Goal: Use online tool/utility: Utilize a website feature to perform a specific function

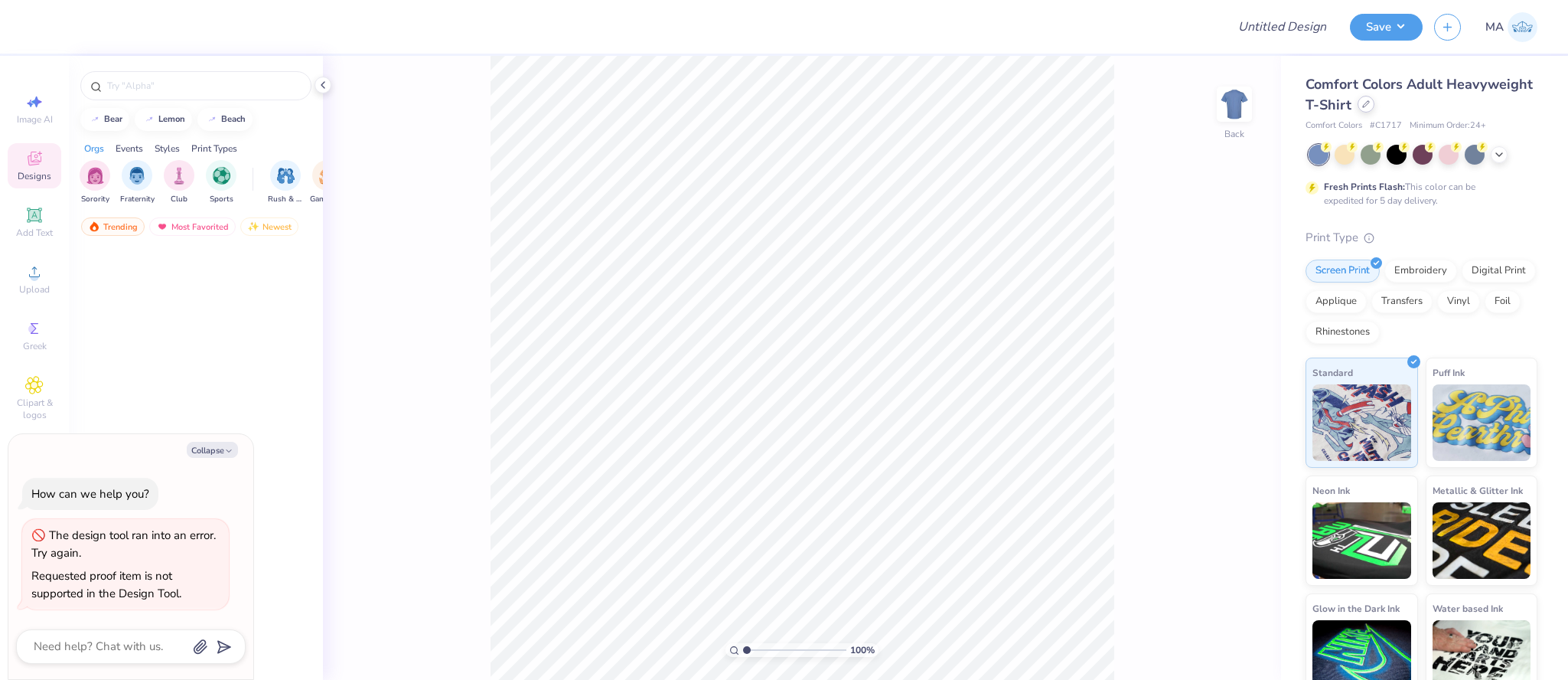
click at [1367, 107] on icon at bounding box center [1366, 103] width 7 height 7
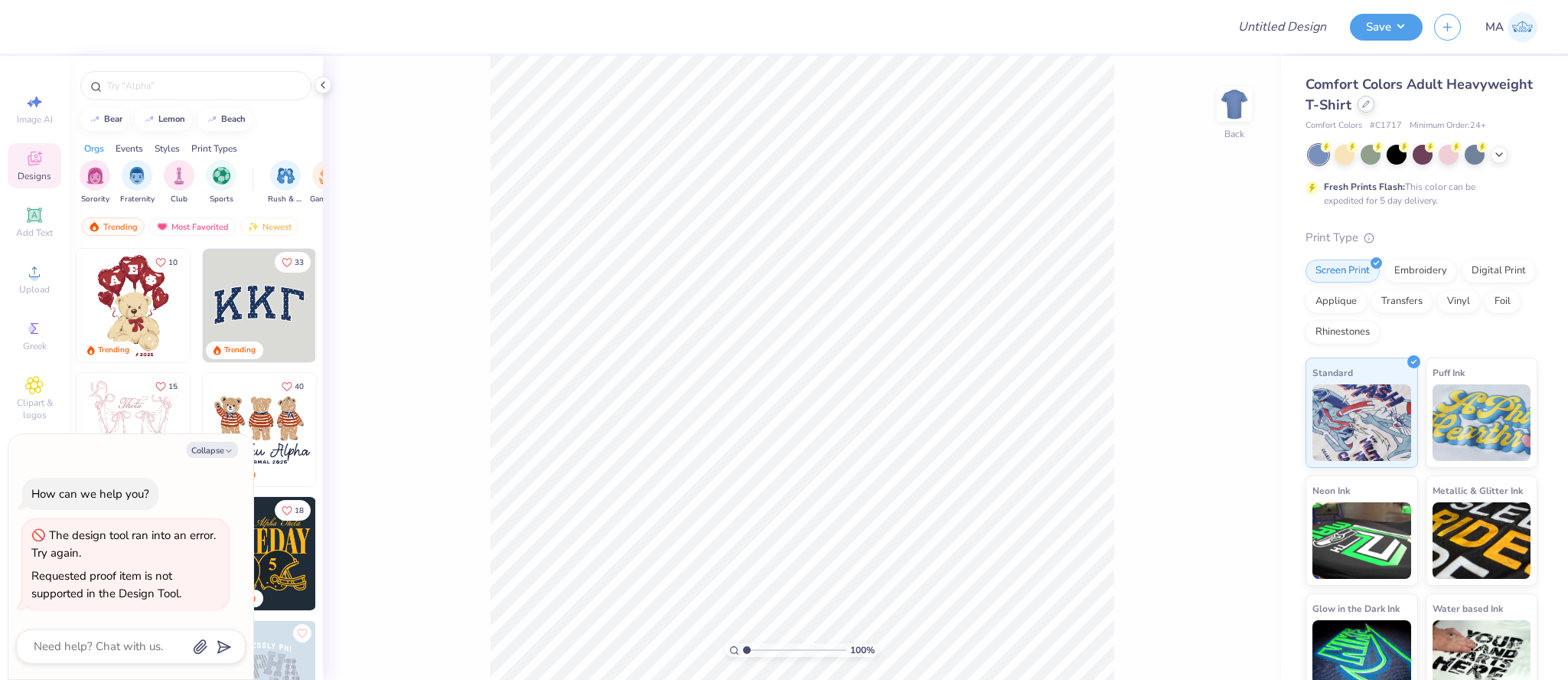
click at [1362, 105] on icon at bounding box center [1366, 103] width 7 height 7
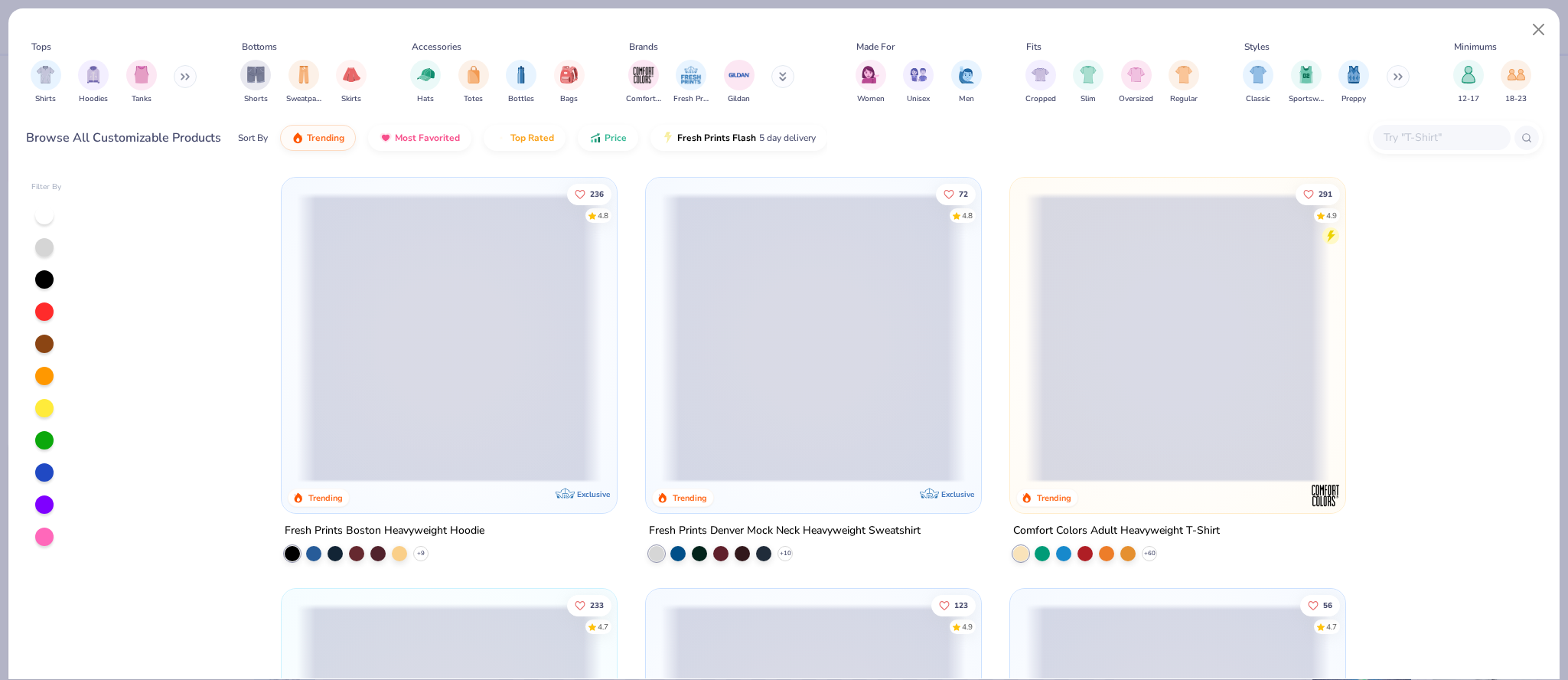
type textarea "x"
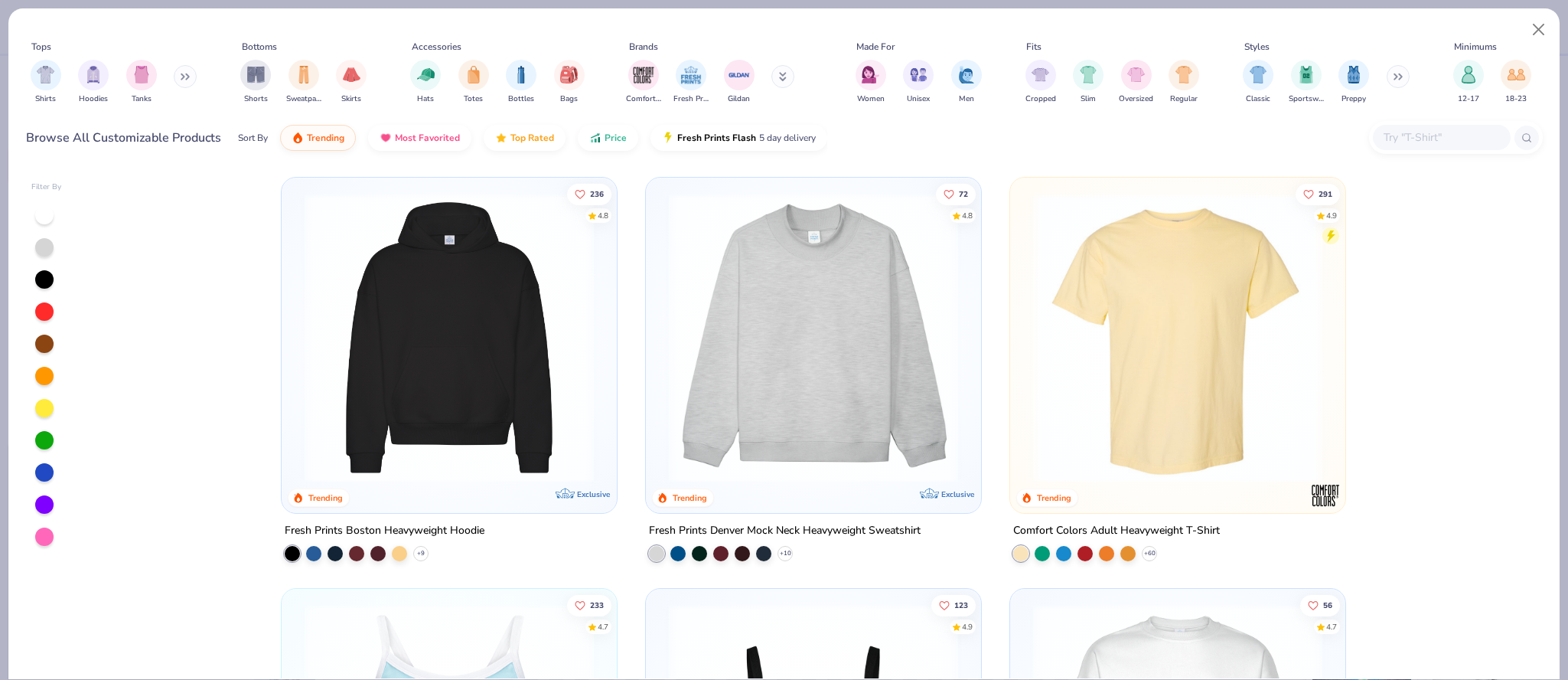
click at [1442, 130] on input "text" at bounding box center [1441, 137] width 118 height 17
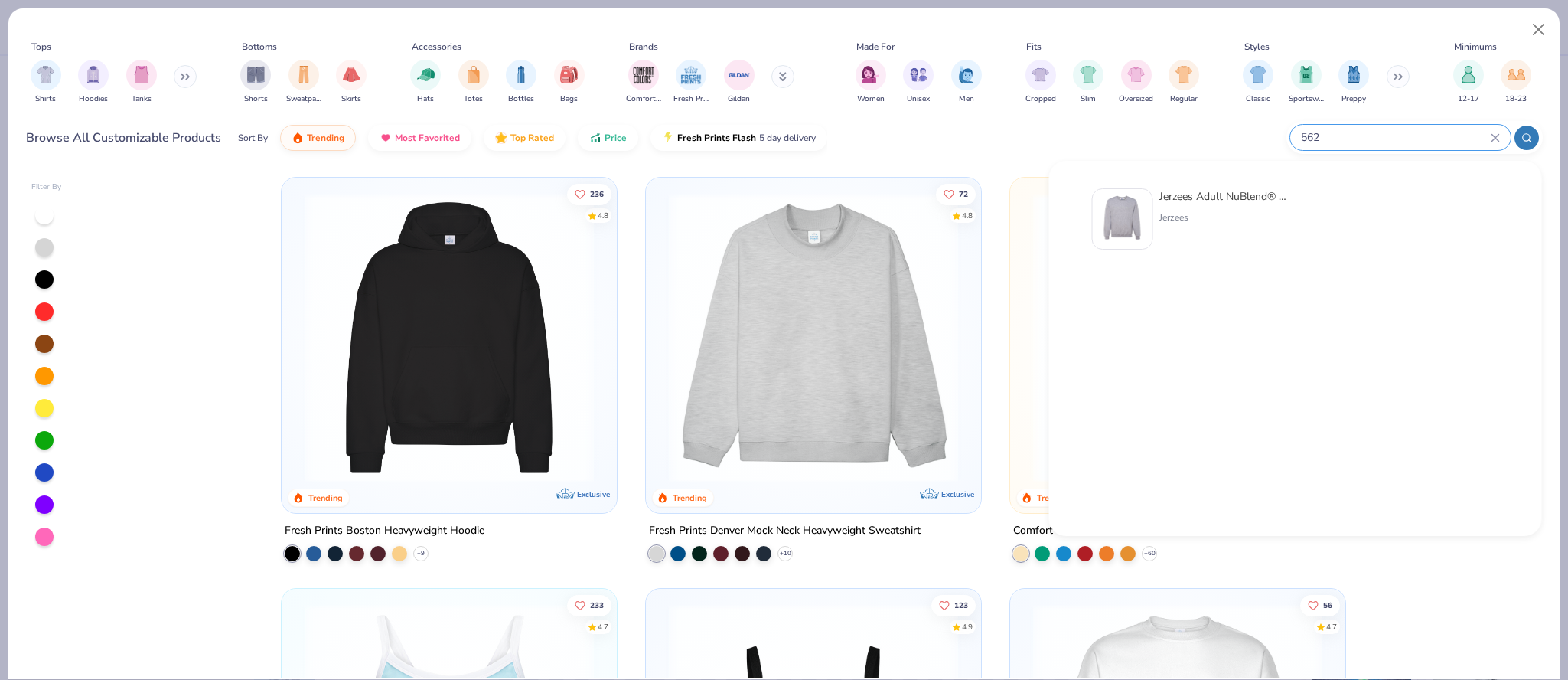
type input "562"
click at [1240, 204] on div "Jerzees Adult NuBlend® Fleece Crew" at bounding box center [1223, 197] width 129 height 16
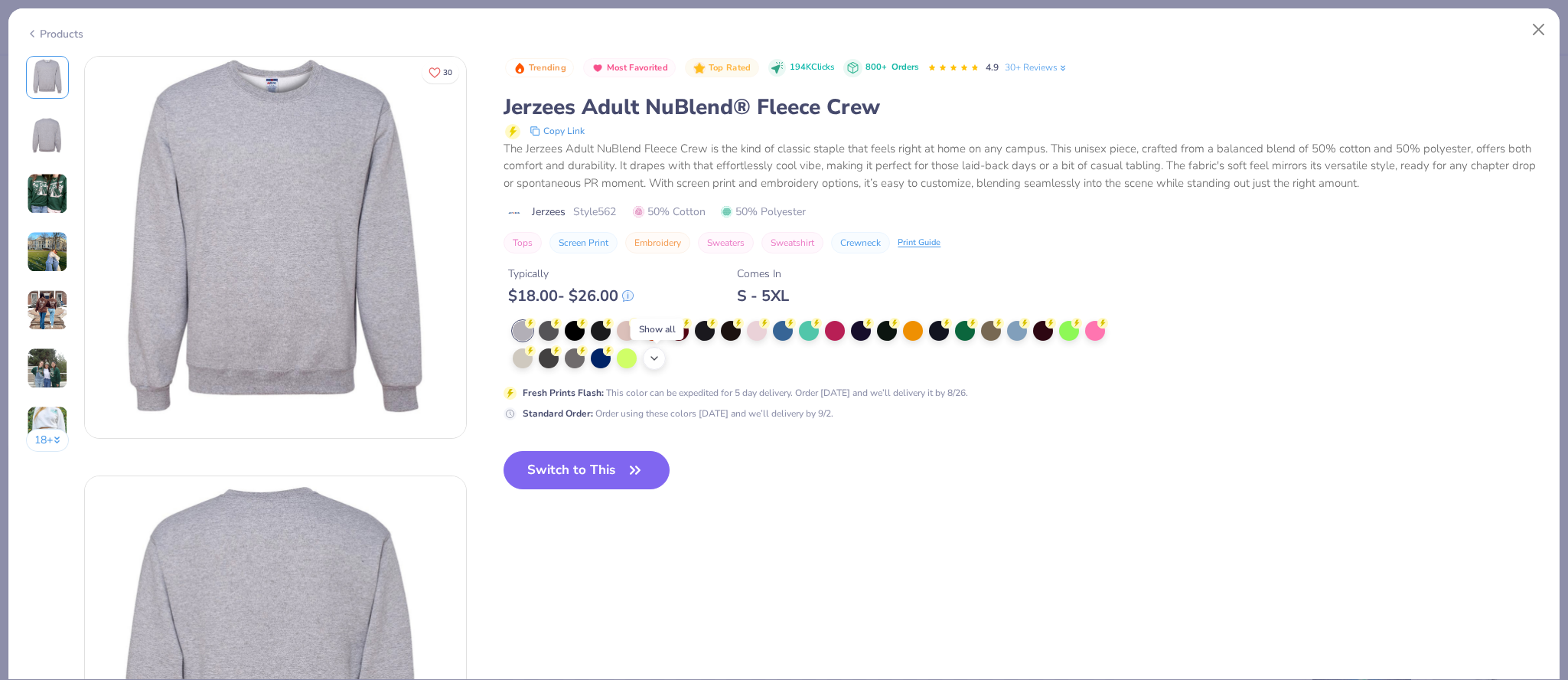
click at [656, 367] on div "+ 10" at bounding box center [654, 358] width 23 height 23
click at [601, 489] on button "Switch to This" at bounding box center [586, 470] width 166 height 39
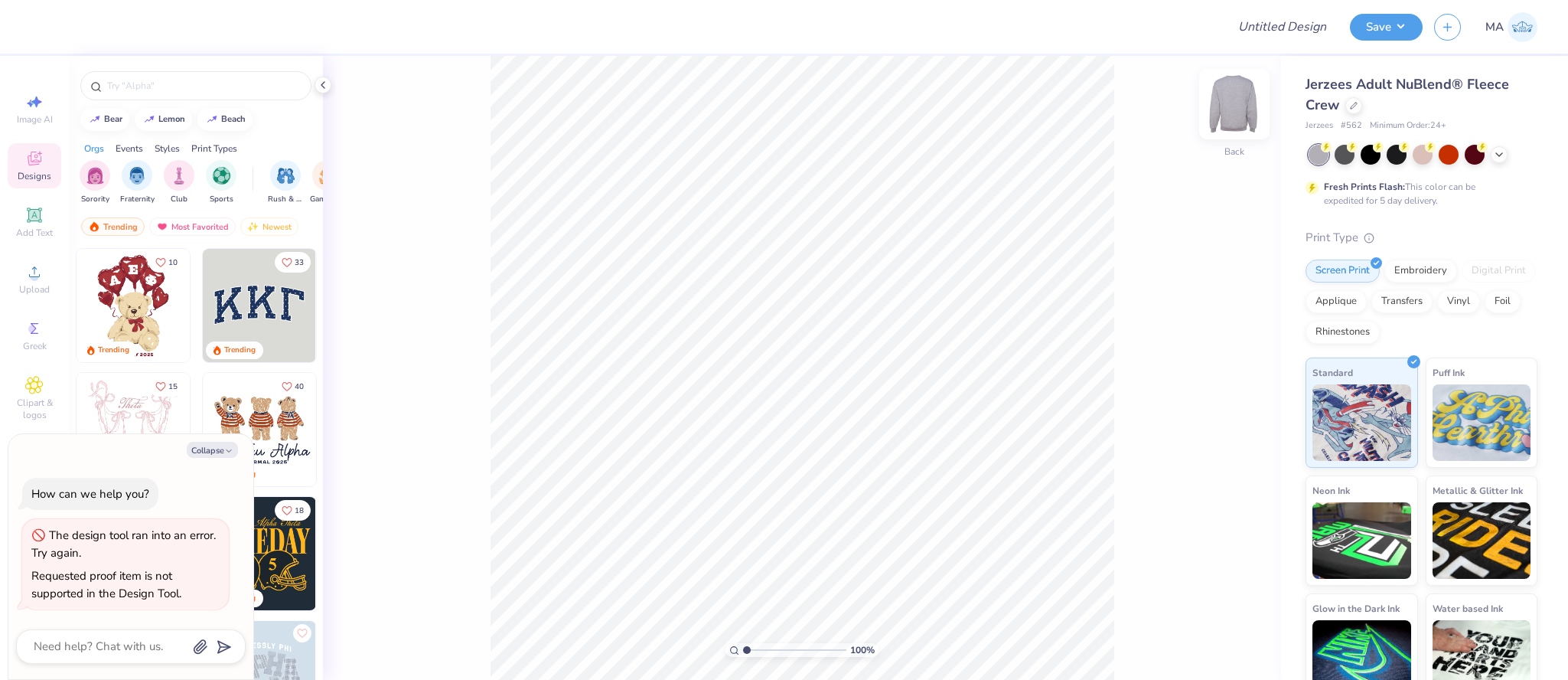
click at [1241, 114] on img at bounding box center [1234, 104] width 61 height 61
click at [1241, 114] on img at bounding box center [1234, 103] width 30 height 30
click at [1494, 151] on icon at bounding box center [1499, 152] width 12 height 12
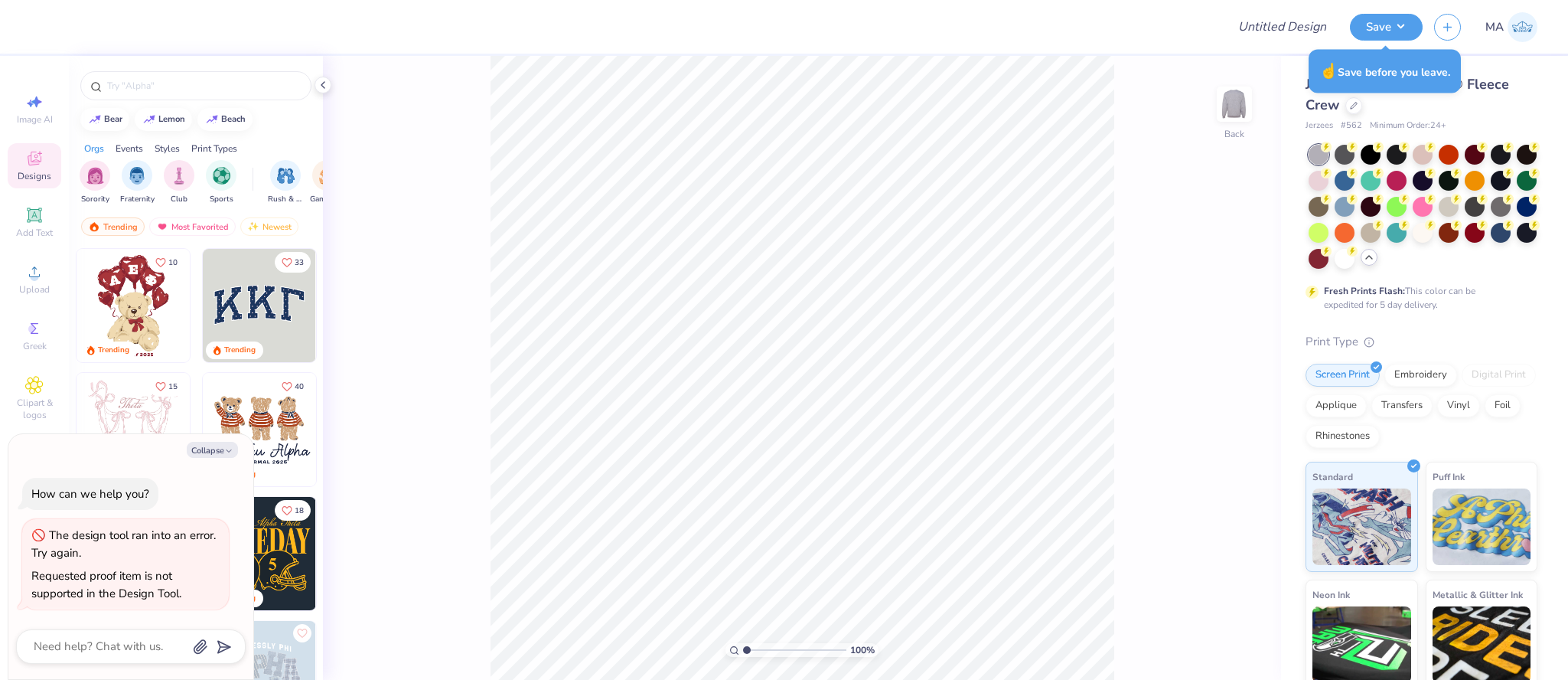
type textarea "x"
